Goal: Book appointment/travel/reservation

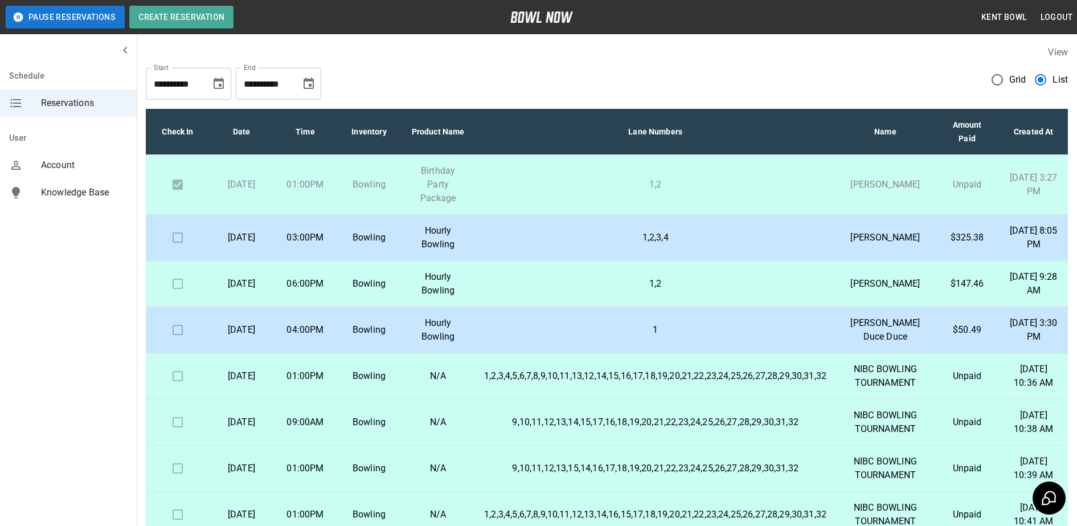
click at [584, 257] on td "1,2,3,4" at bounding box center [655, 238] width 360 height 46
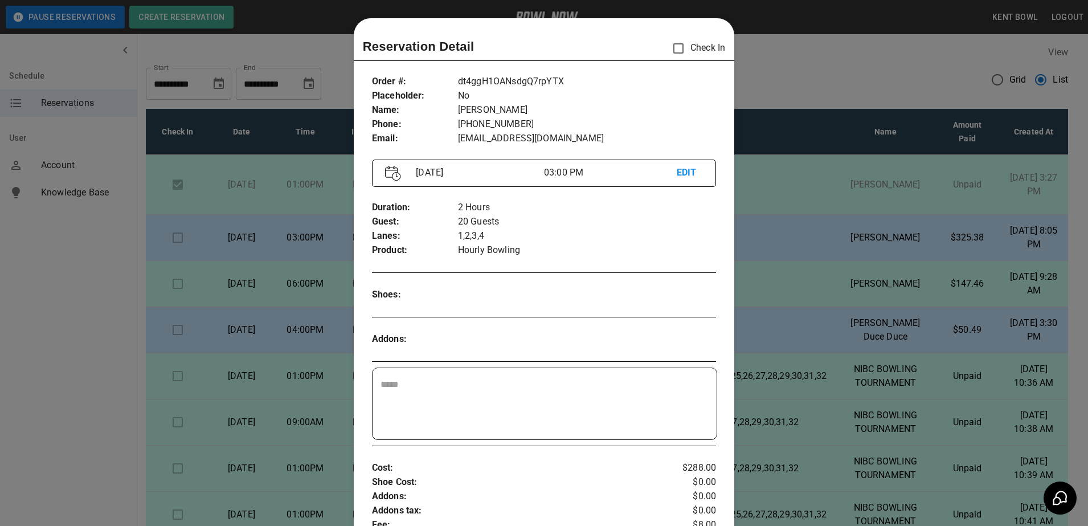
scroll to position [18, 0]
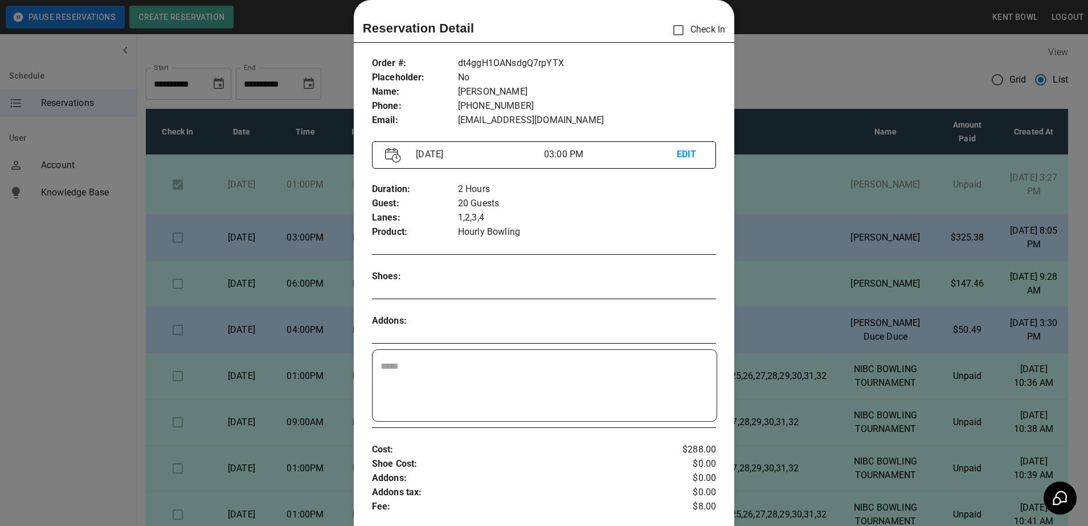
click at [42, 318] on div at bounding box center [544, 263] width 1088 height 526
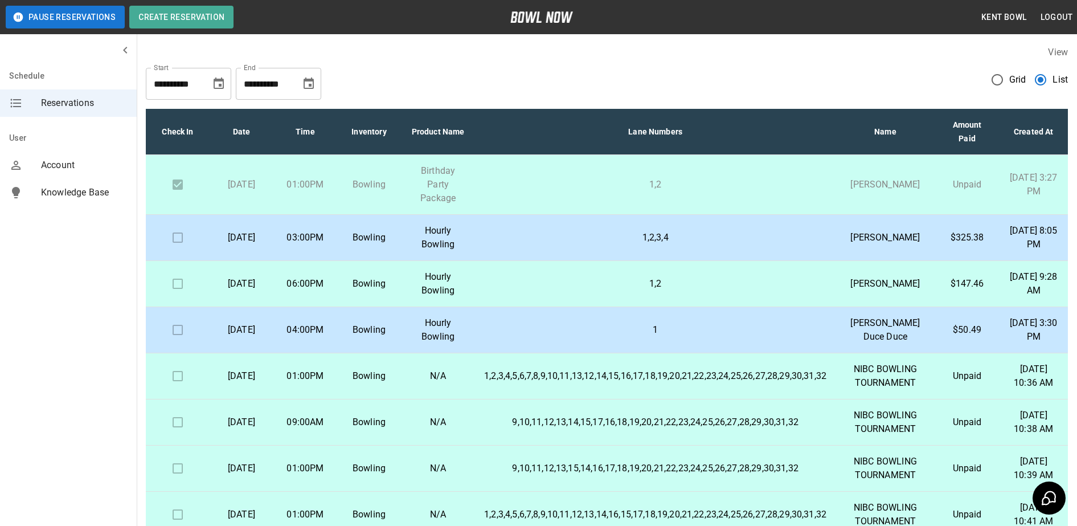
click at [411, 249] on td "Hourly Bowling" at bounding box center [438, 238] width 74 height 46
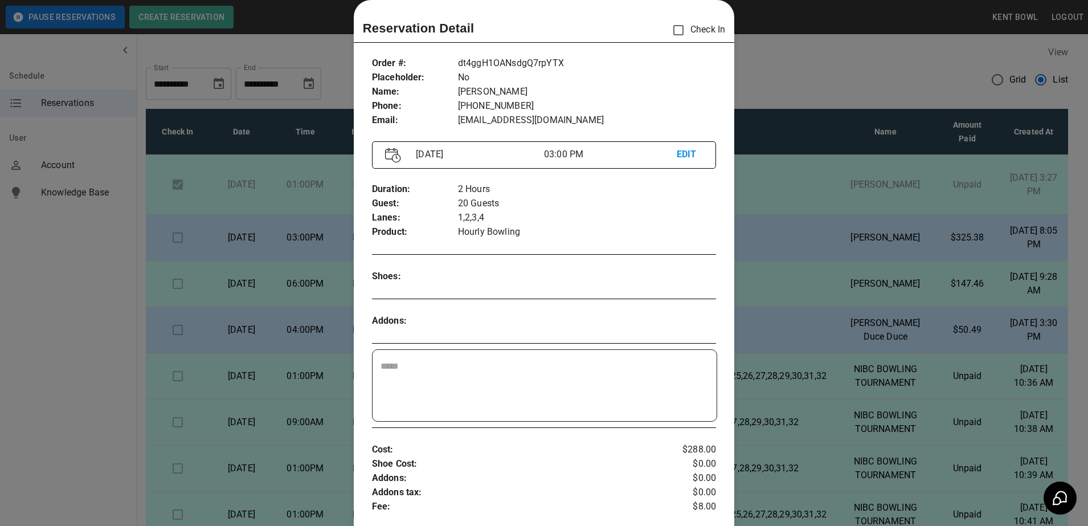
click at [94, 331] on div at bounding box center [544, 263] width 1088 height 526
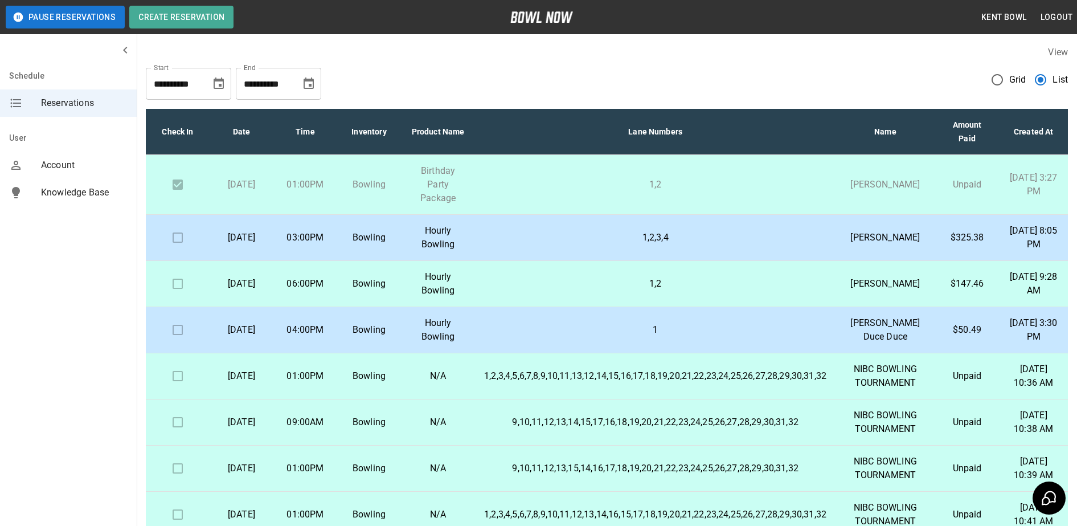
click at [456, 307] on td "Hourly Bowling" at bounding box center [438, 284] width 74 height 46
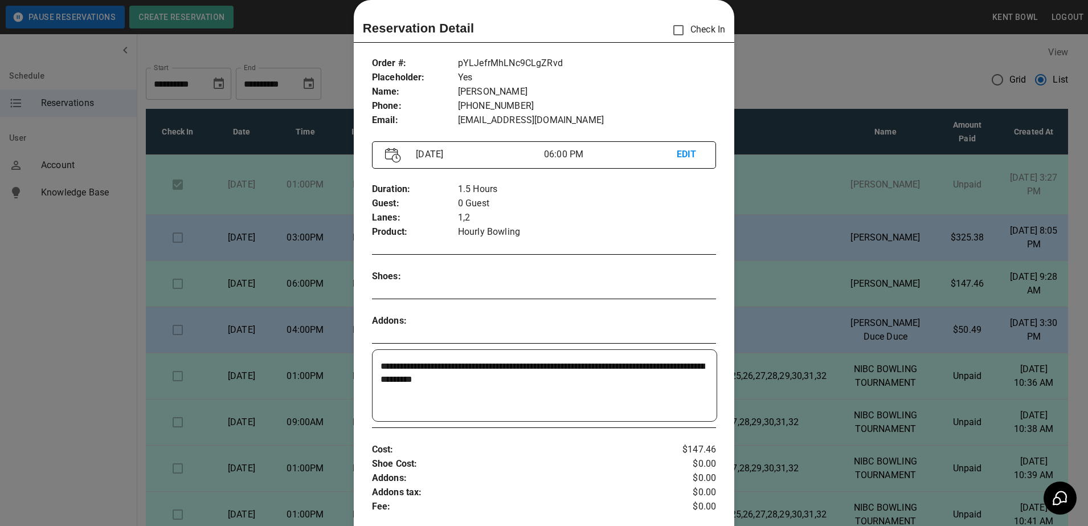
click at [162, 355] on div at bounding box center [544, 263] width 1088 height 526
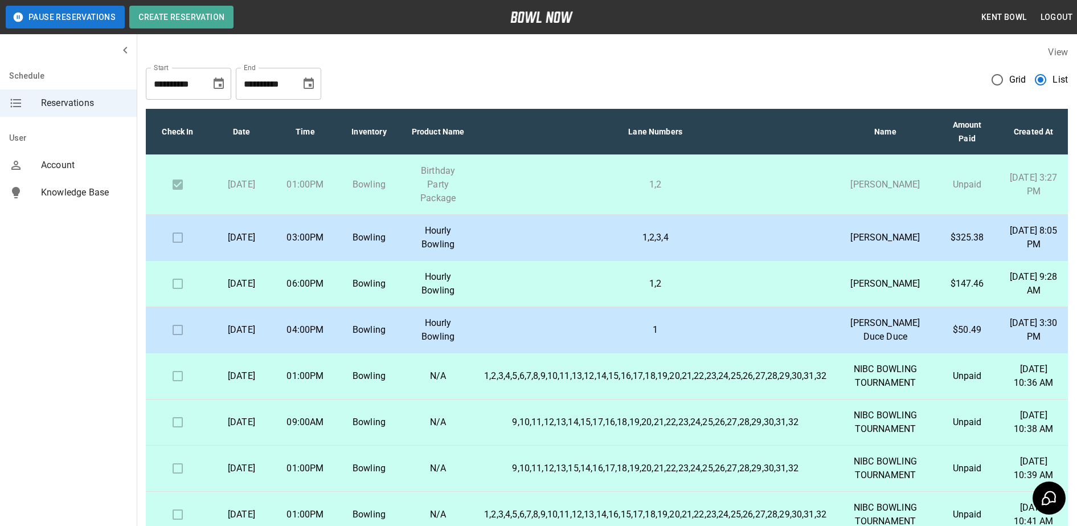
click at [175, 241] on td at bounding box center [178, 238] width 64 height 46
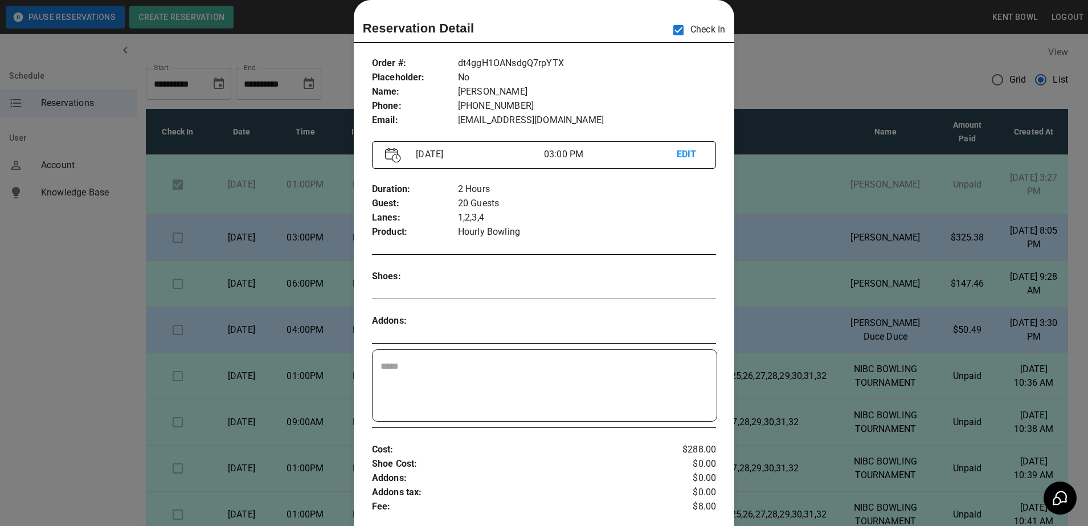
click at [49, 303] on div at bounding box center [544, 263] width 1088 height 526
